Goal: Book appointment/travel/reservation

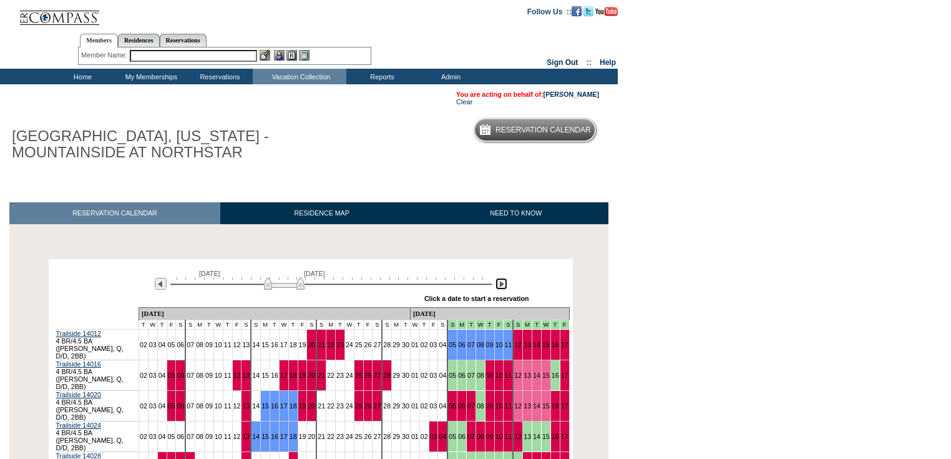
click at [504, 287] on img at bounding box center [501, 284] width 12 height 12
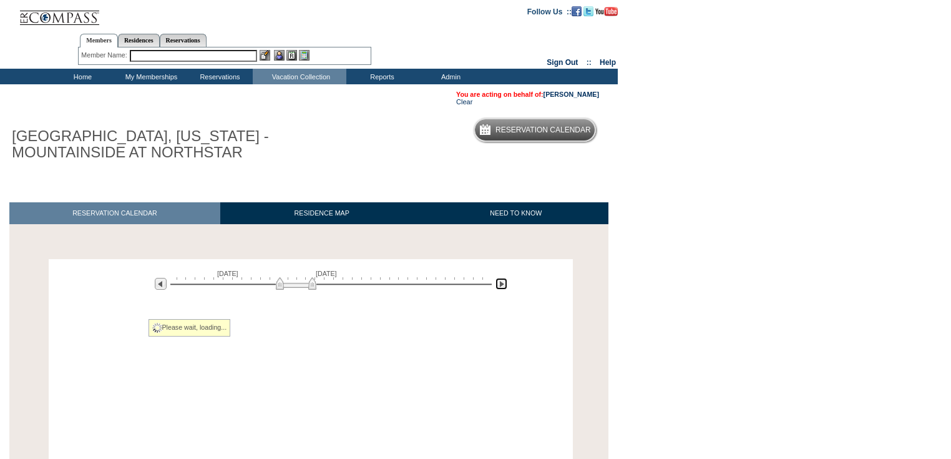
click at [504, 286] on img at bounding box center [501, 284] width 12 height 12
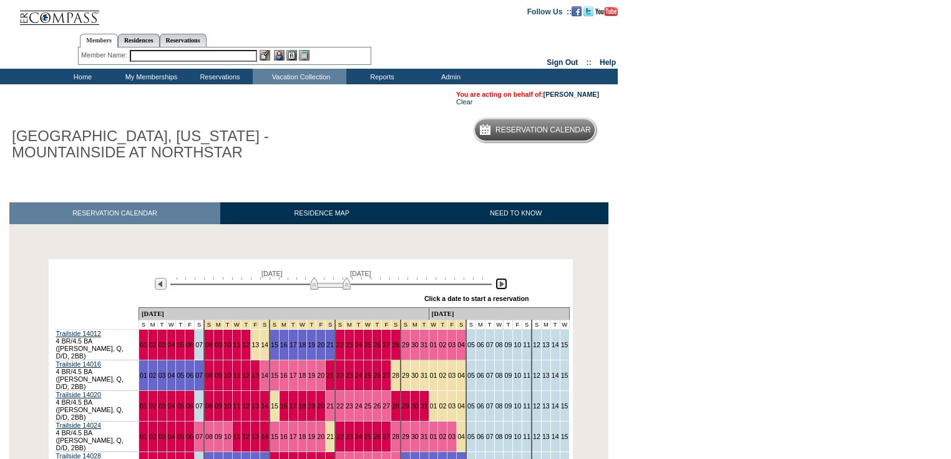
click at [504, 286] on img at bounding box center [501, 284] width 12 height 12
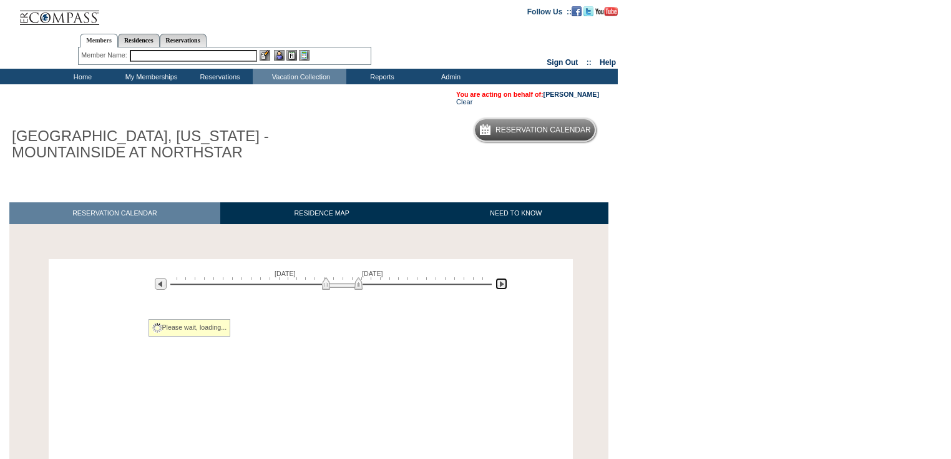
click at [502, 288] on img at bounding box center [501, 284] width 12 height 12
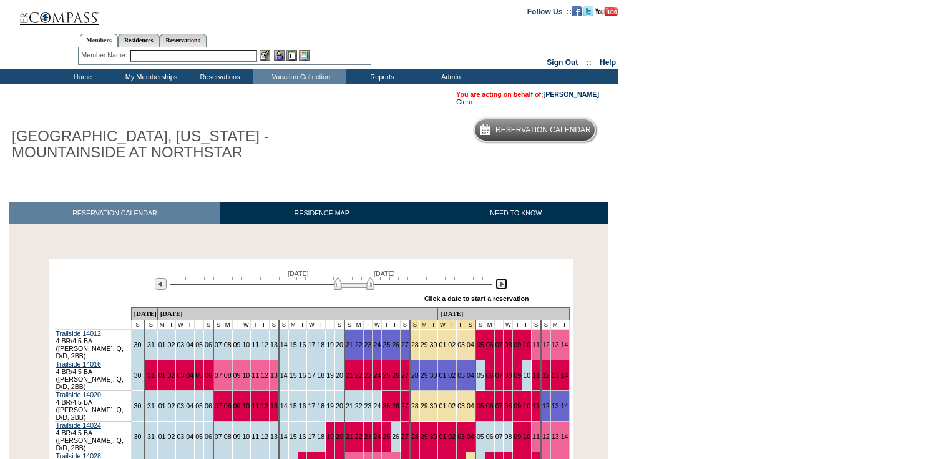
click at [502, 289] on img at bounding box center [501, 284] width 12 height 12
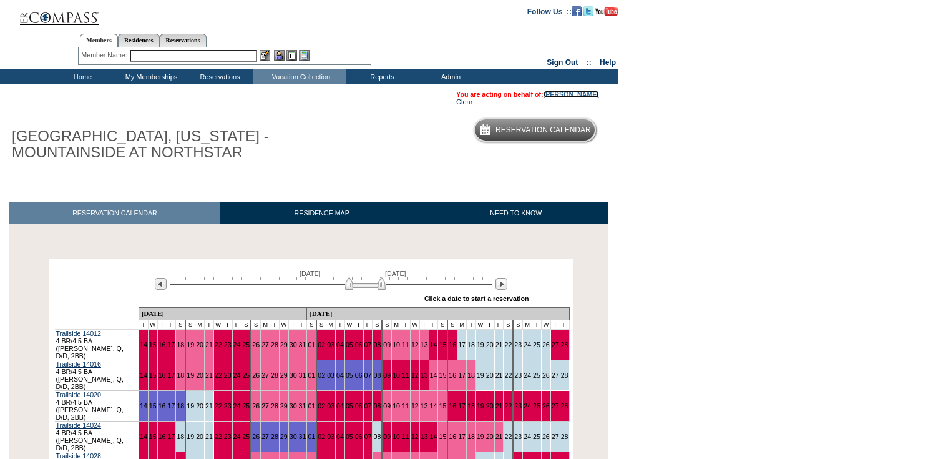
click at [543, 91] on link "[PERSON_NAME]" at bounding box center [571, 93] width 56 height 7
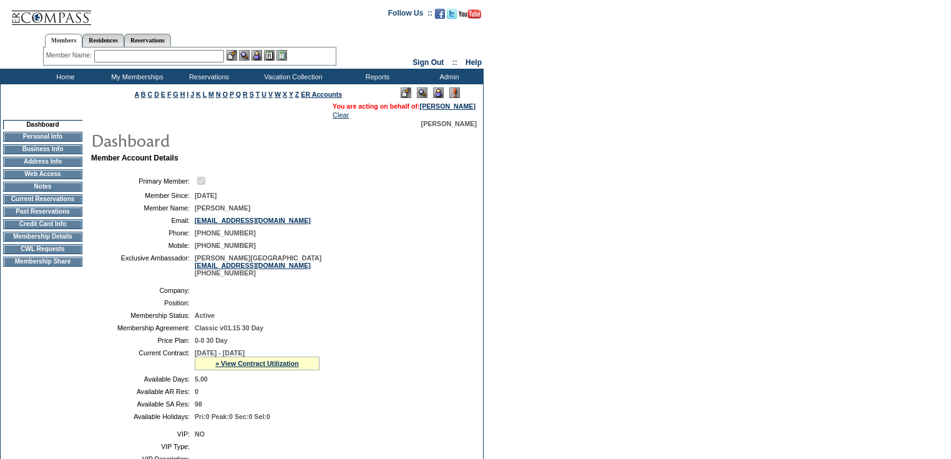
click at [41, 241] on td "Membership Details" at bounding box center [42, 236] width 79 height 10
